Goal: Transaction & Acquisition: Purchase product/service

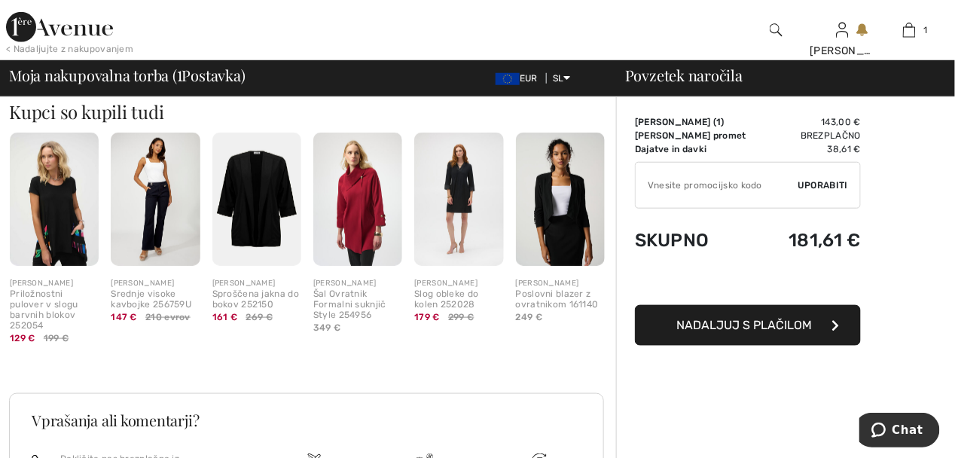
scroll to position [301, 0]
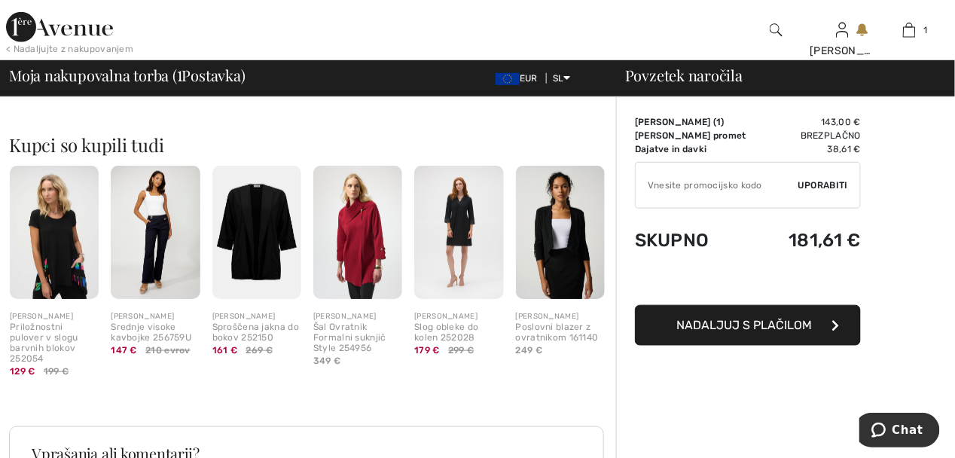
click at [451, 235] on img at bounding box center [458, 232] width 89 height 133
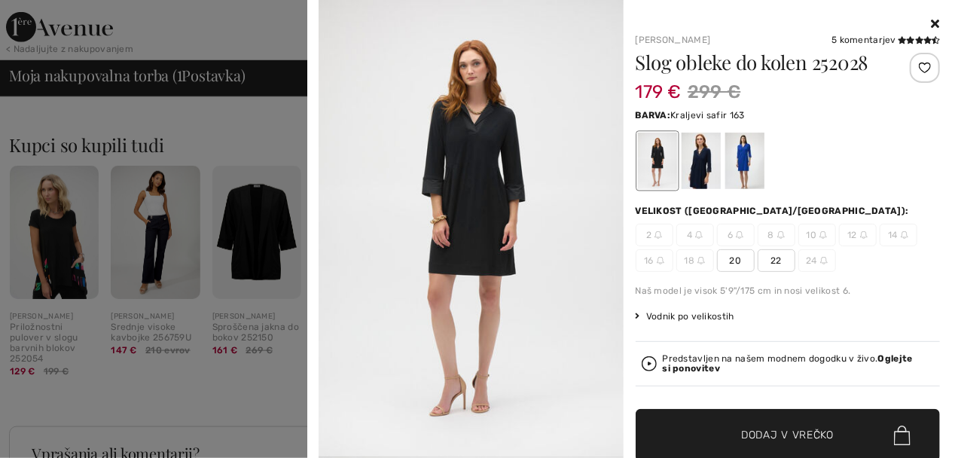
click at [743, 157] on div at bounding box center [744, 161] width 39 height 57
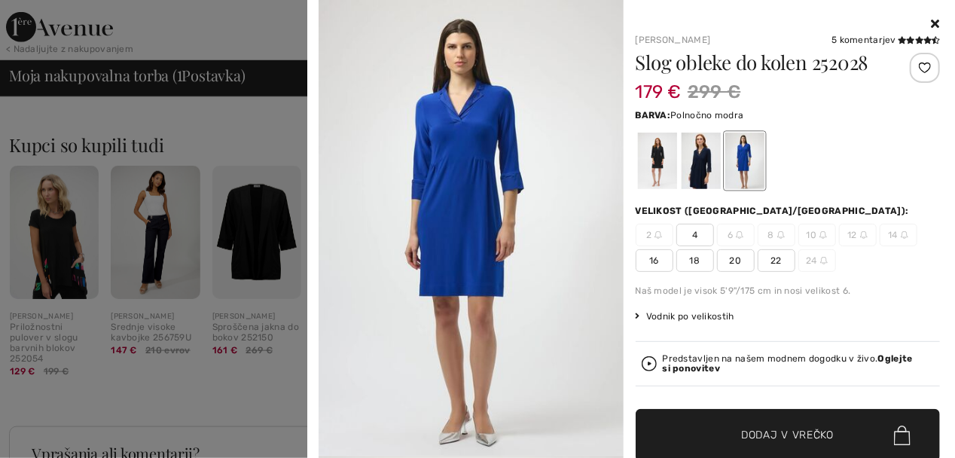
click at [694, 157] on div at bounding box center [700, 161] width 39 height 57
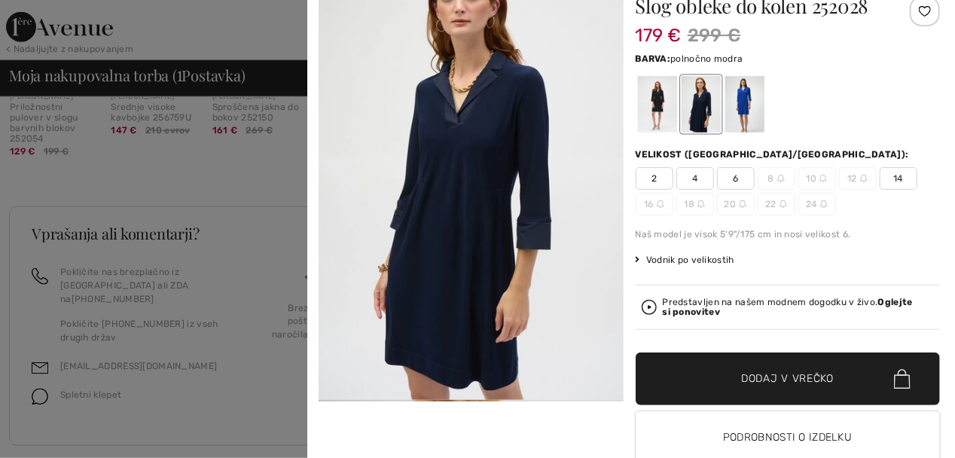
scroll to position [96, 0]
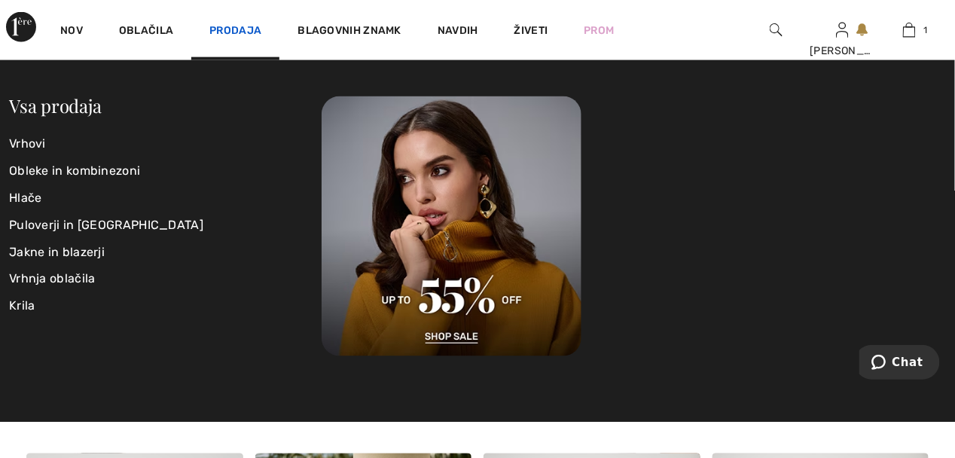
click at [231, 24] on link "Prodaja" at bounding box center [235, 32] width 52 height 16
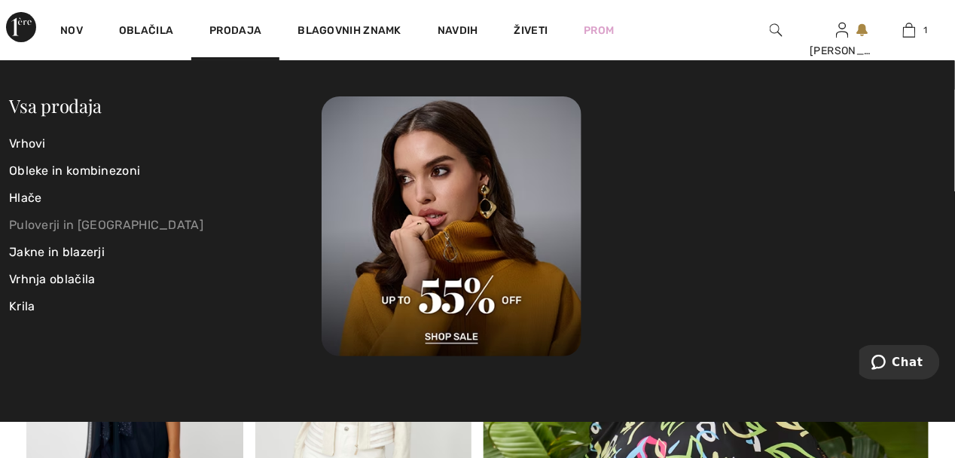
click at [34, 225] on link "Puloverji in [GEOGRAPHIC_DATA]" at bounding box center [165, 225] width 313 height 27
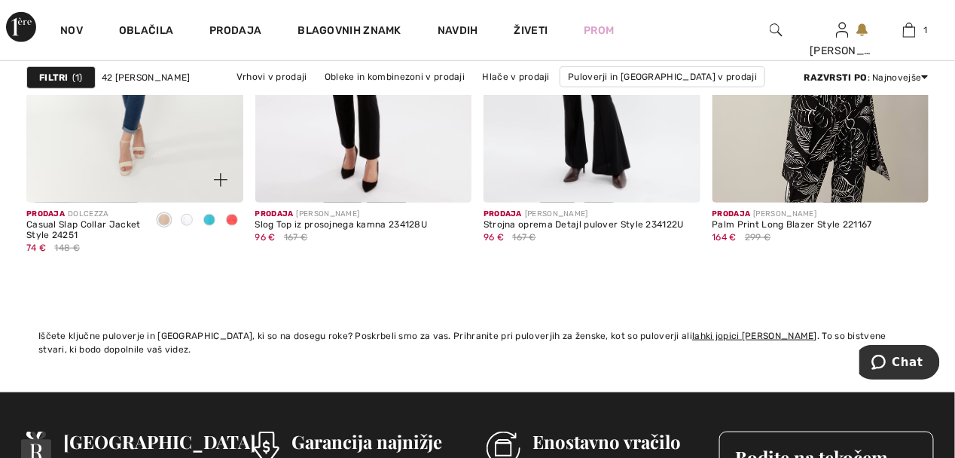
scroll to position [5198, 0]
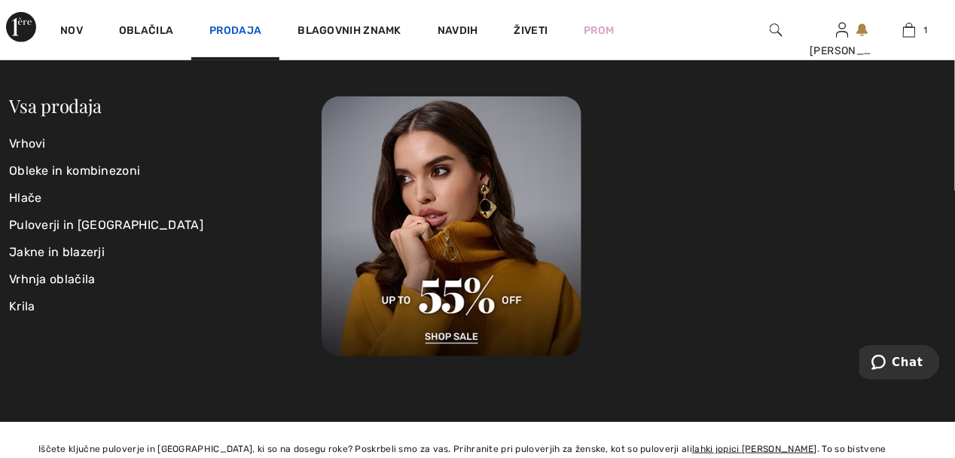
click at [226, 27] on link "Prodaja" at bounding box center [235, 32] width 52 height 16
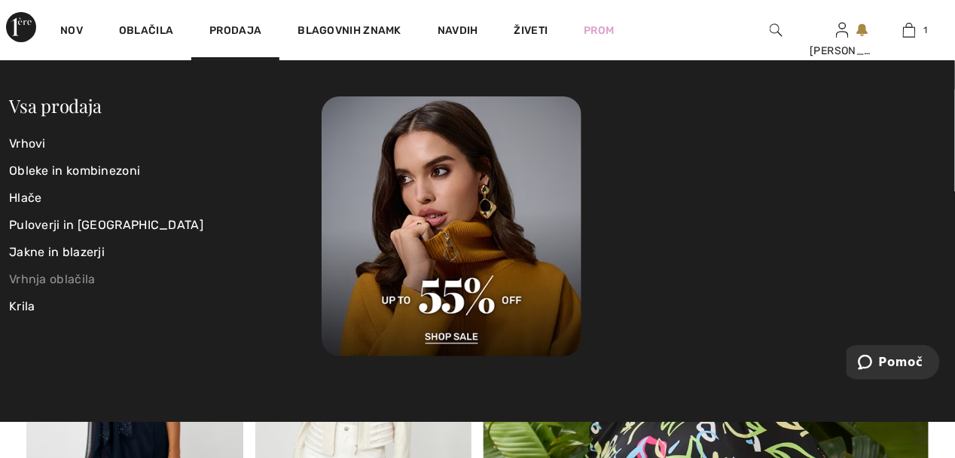
click at [50, 280] on link "Vrhnja oblačila" at bounding box center [165, 279] width 313 height 27
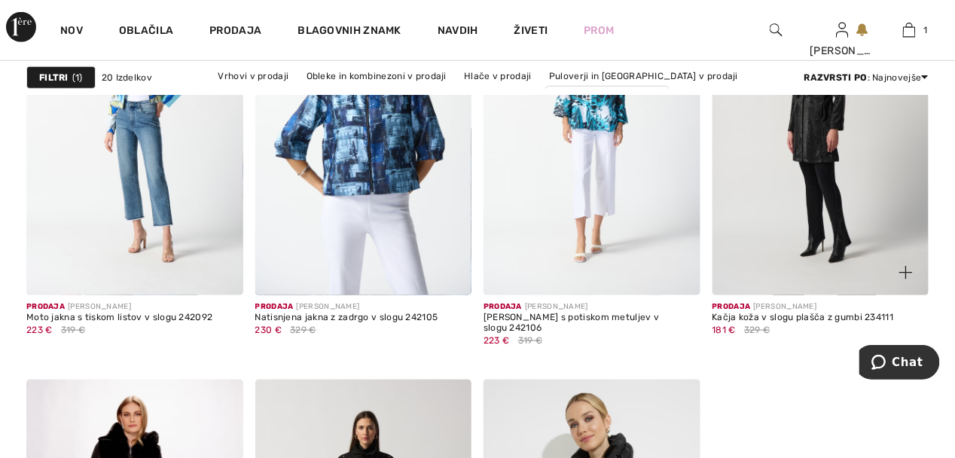
scroll to position [2033, 0]
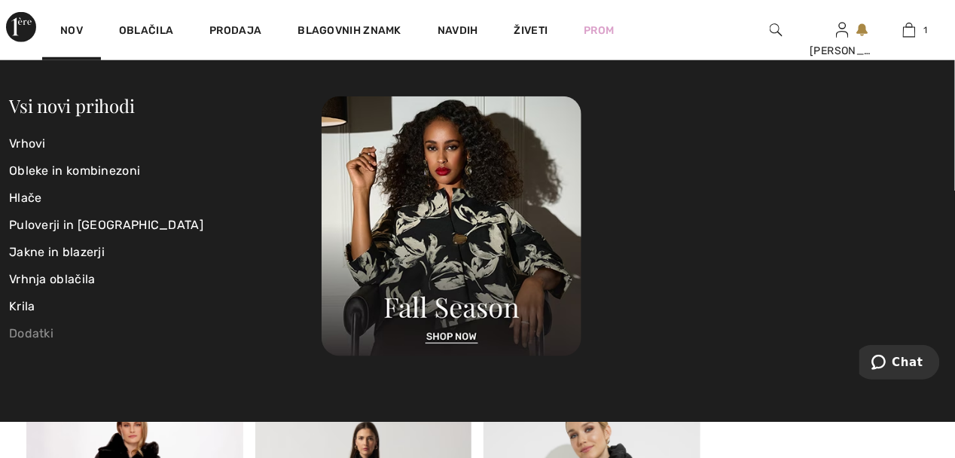
click at [28, 330] on link "Dodatki" at bounding box center [165, 333] width 313 height 27
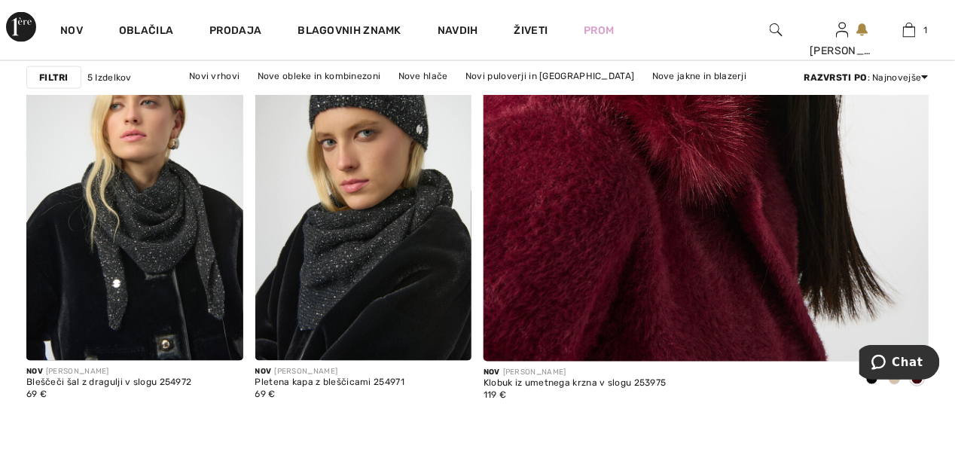
scroll to position [602, 0]
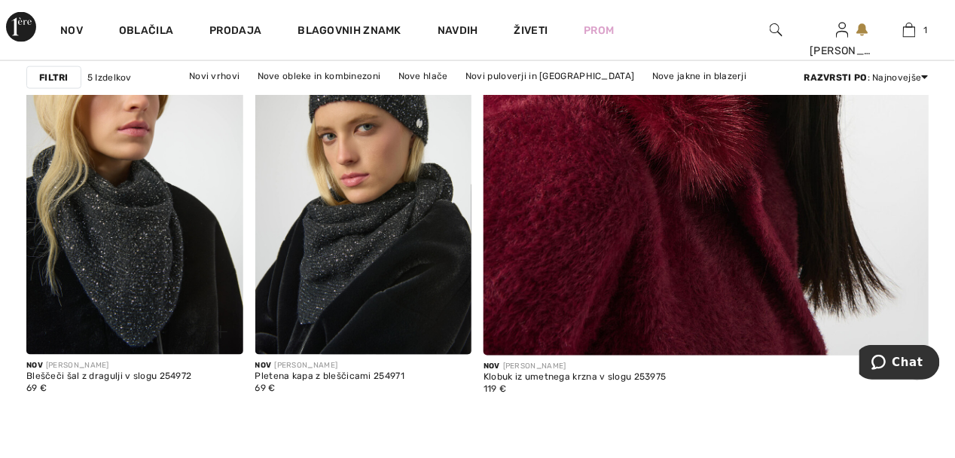
click at [121, 230] on img at bounding box center [134, 191] width 217 height 325
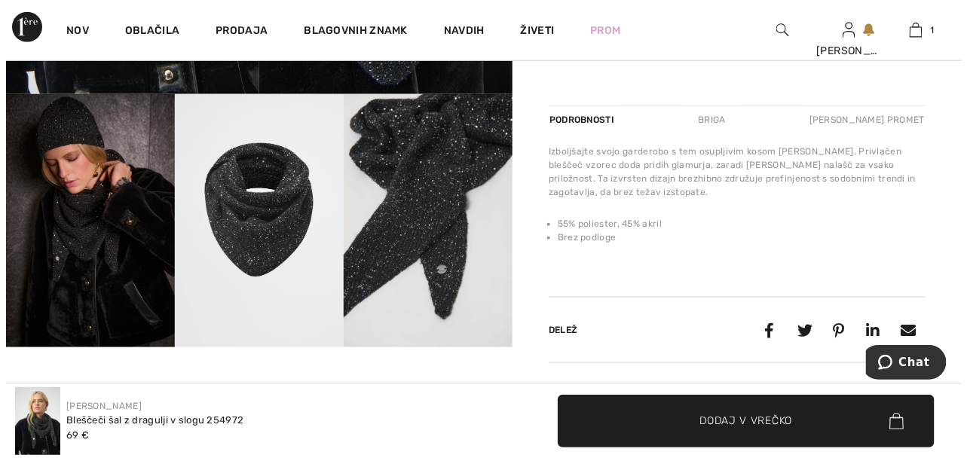
scroll to position [377, 0]
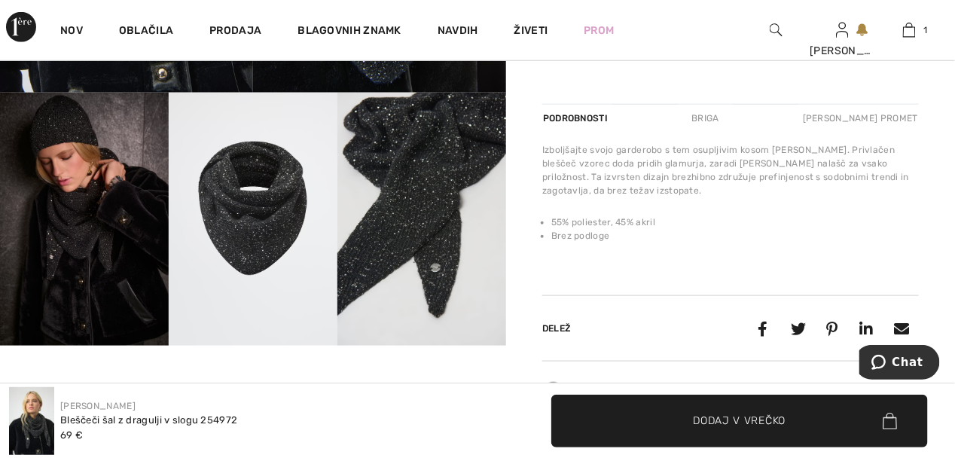
click at [408, 204] on img at bounding box center [422, 219] width 169 height 253
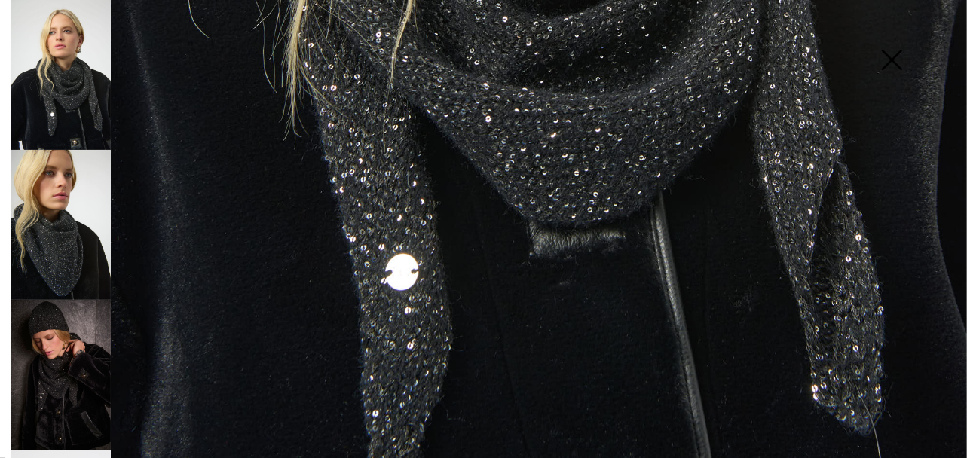
scroll to position [823, 0]
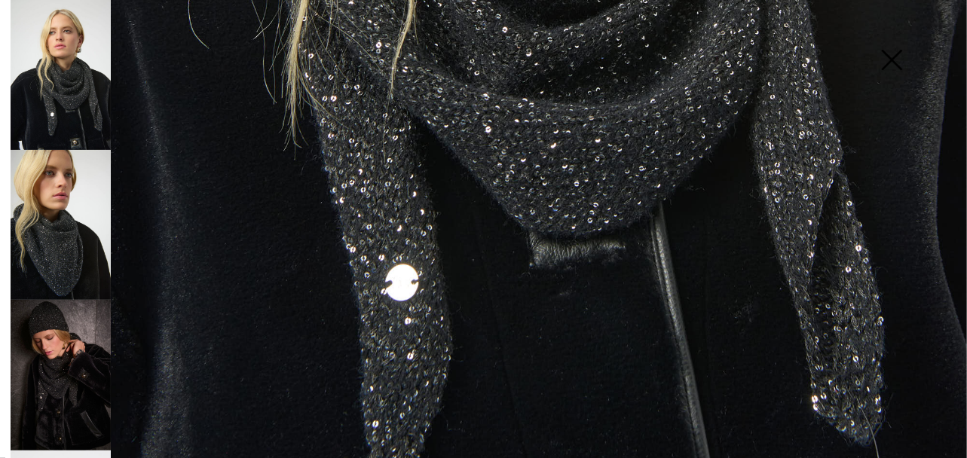
click at [75, 243] on img at bounding box center [61, 225] width 100 height 150
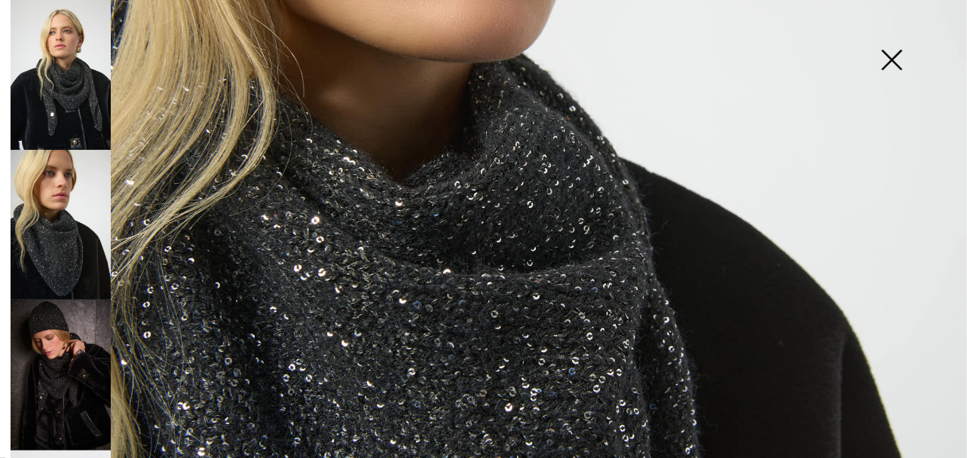
scroll to position [295, 0]
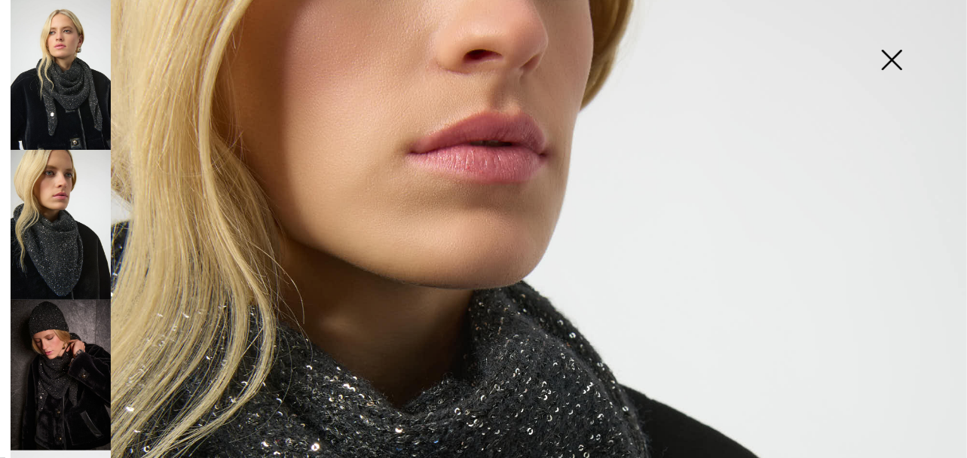
click at [88, 102] on img at bounding box center [61, 75] width 100 height 150
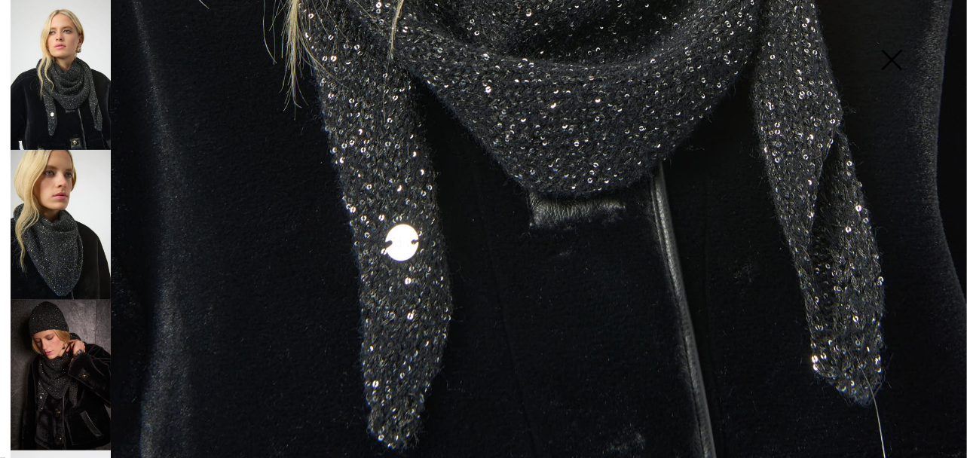
scroll to position [898, 0]
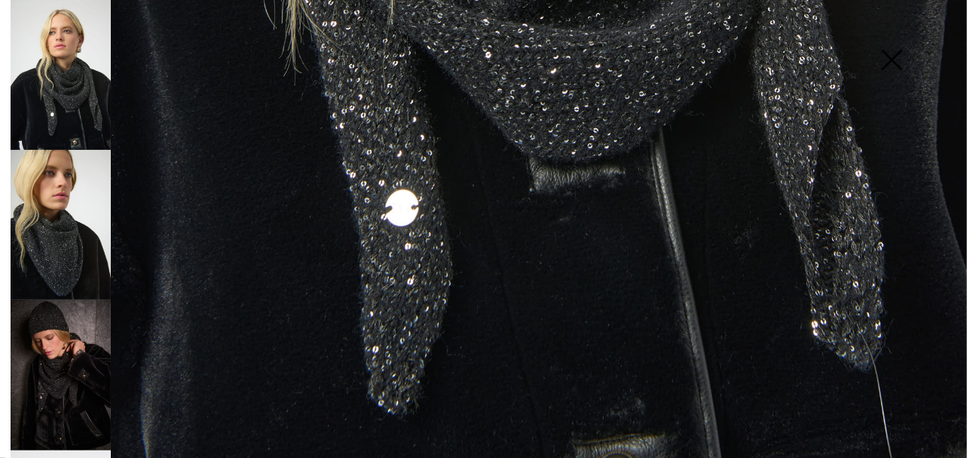
click at [75, 231] on img at bounding box center [61, 225] width 100 height 150
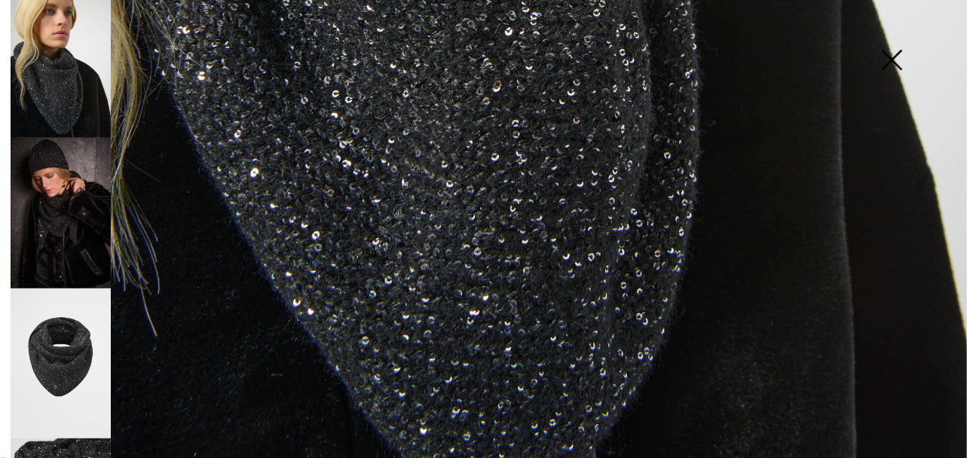
scroll to position [265, 0]
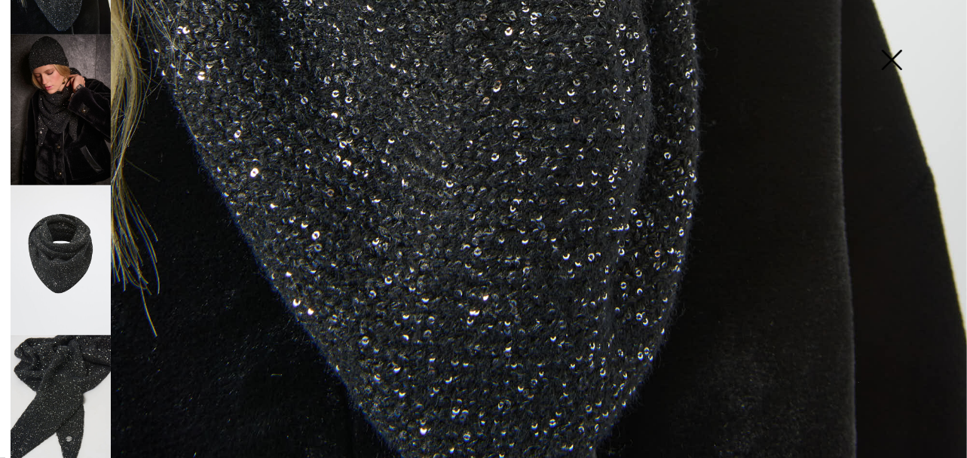
click at [77, 341] on img at bounding box center [61, 410] width 100 height 150
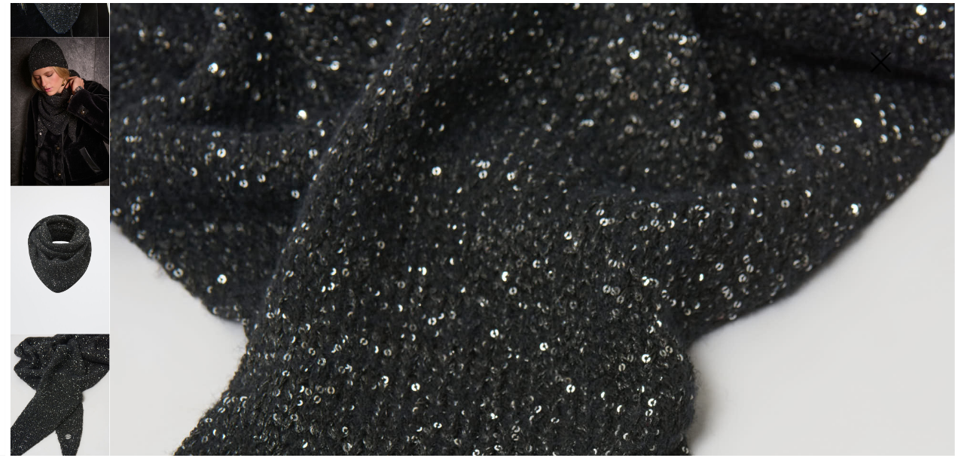
scroll to position [0, 0]
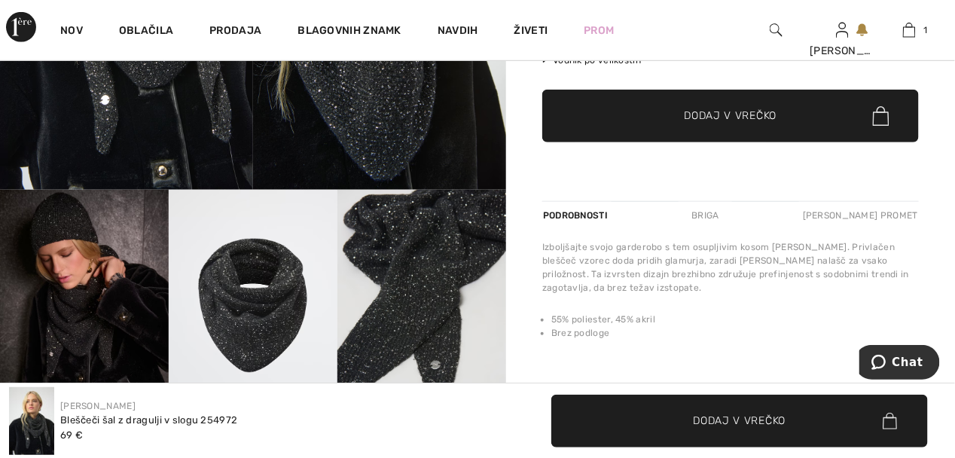
scroll to position [452, 0]
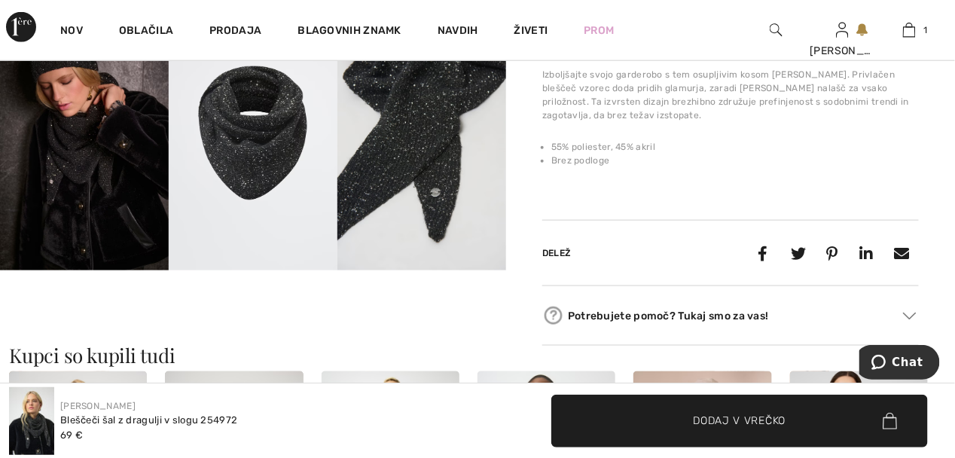
click at [750, 417] on span "Dodaj v vrečko" at bounding box center [740, 421] width 93 height 16
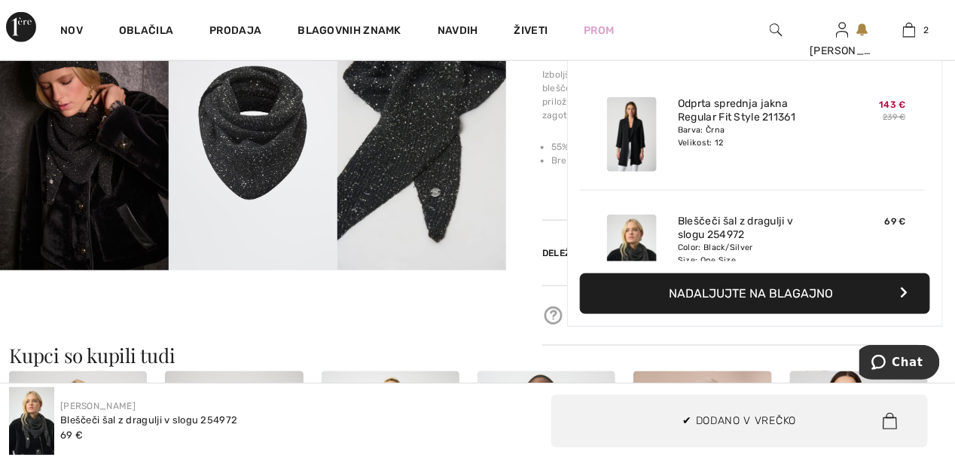
scroll to position [46, 0]
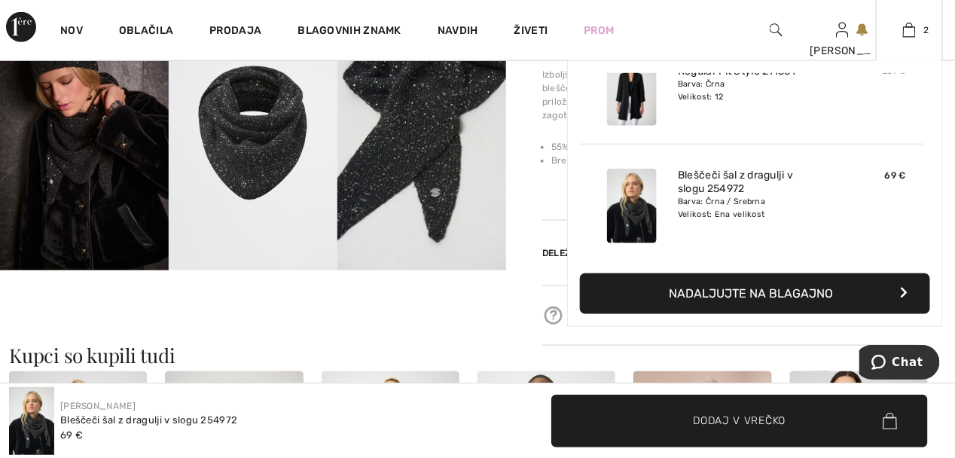
click at [821, 289] on font "Nadaljujte na blagajno" at bounding box center [752, 293] width 164 height 14
click at [900, 292] on button "Nadaljujte na blagajno" at bounding box center [755, 293] width 350 height 41
click at [829, 298] on font "Nadaljujte na blagajno" at bounding box center [752, 293] width 164 height 14
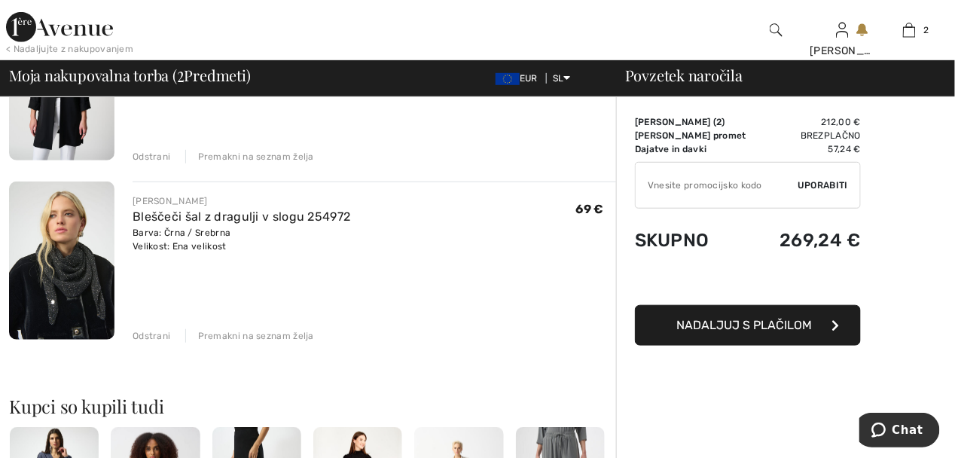
scroll to position [225, 0]
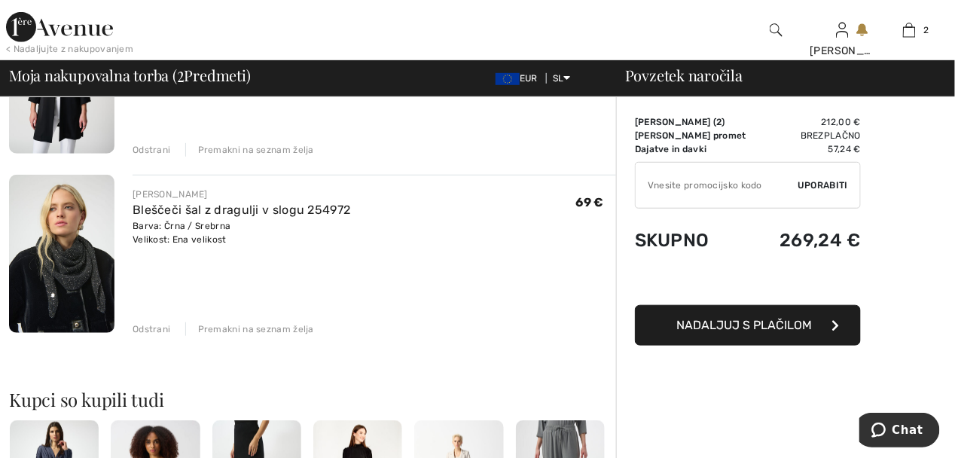
click at [150, 331] on div "Odstrani" at bounding box center [152, 329] width 38 height 14
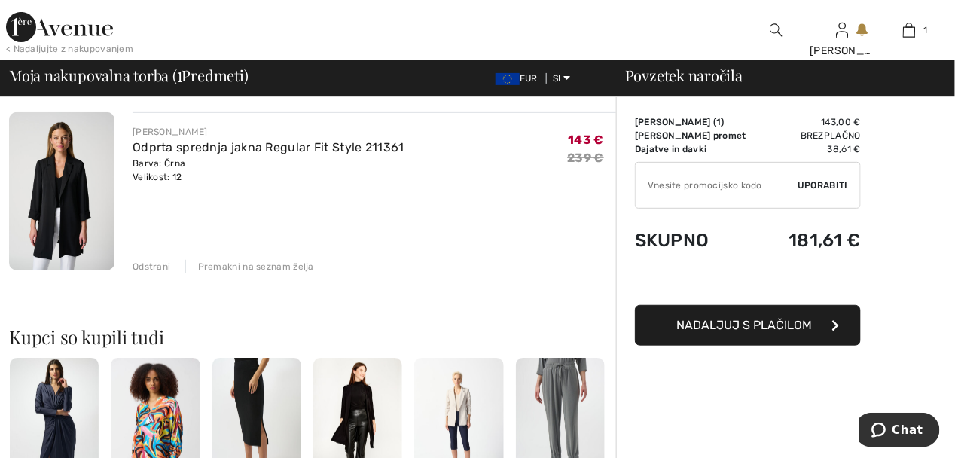
scroll to position [0, 0]
